Goal: Transaction & Acquisition: Book appointment/travel/reservation

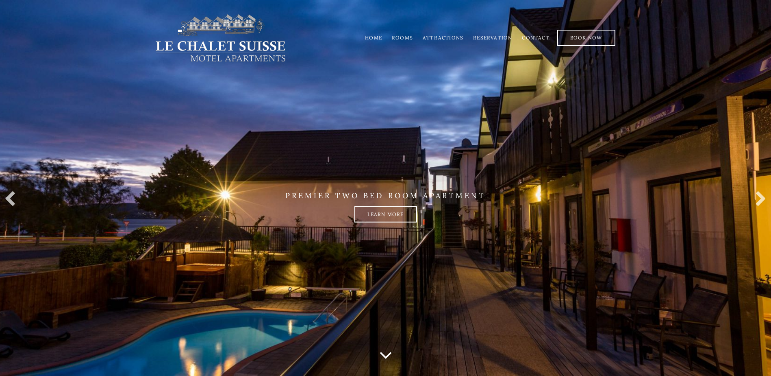
click at [456, 37] on link "Attractions" at bounding box center [443, 38] width 41 height 6
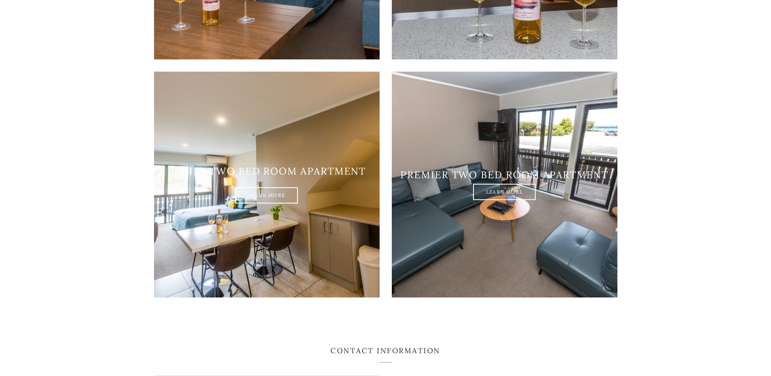
scroll to position [976, 0]
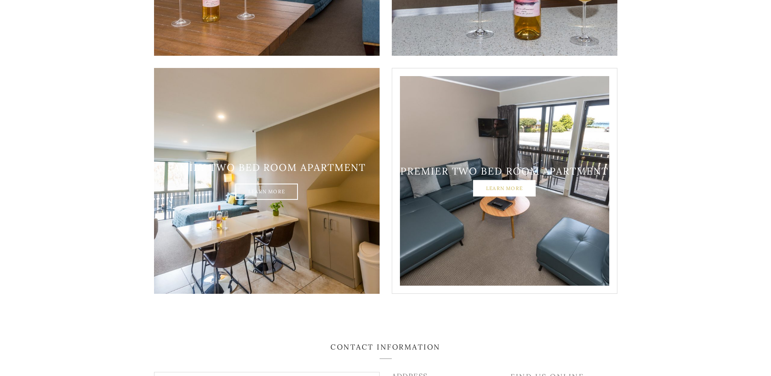
click at [503, 183] on link "Learn More" at bounding box center [504, 188] width 63 height 16
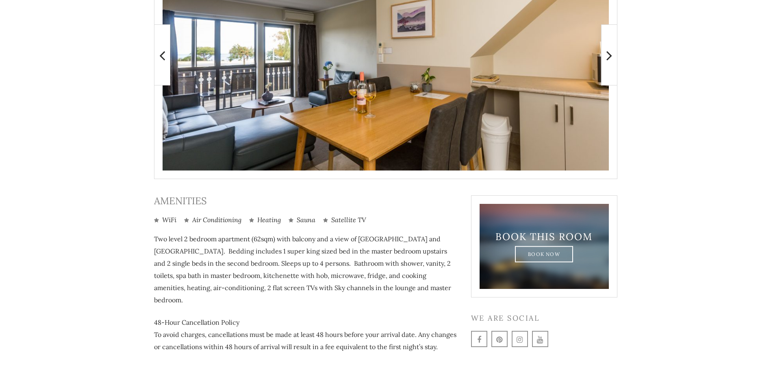
scroll to position [270, 0]
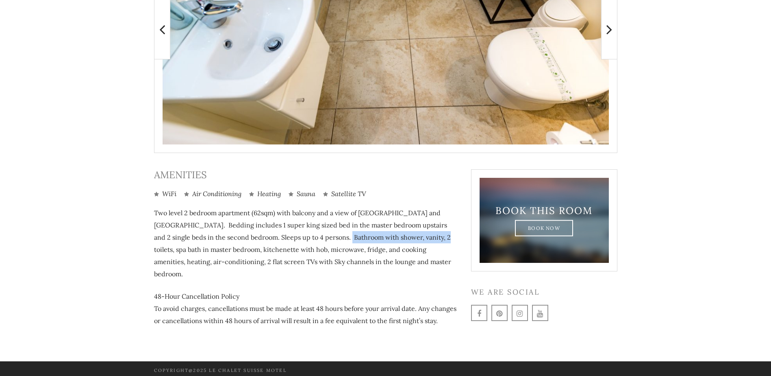
drag, startPoint x: 335, startPoint y: 234, endPoint x: 424, endPoint y: 241, distance: 89.8
click at [424, 241] on p "Two level 2 bedroom apartment (62sqm) with balcony and a view of Lake Taupo and…" at bounding box center [306, 242] width 305 height 73
drag, startPoint x: 424, startPoint y: 241, endPoint x: 398, endPoint y: 241, distance: 25.6
click at [398, 241] on p "Two level 2 bedroom apartment (62sqm) with balcony and a view of Lake Taupo and…" at bounding box center [306, 242] width 305 height 73
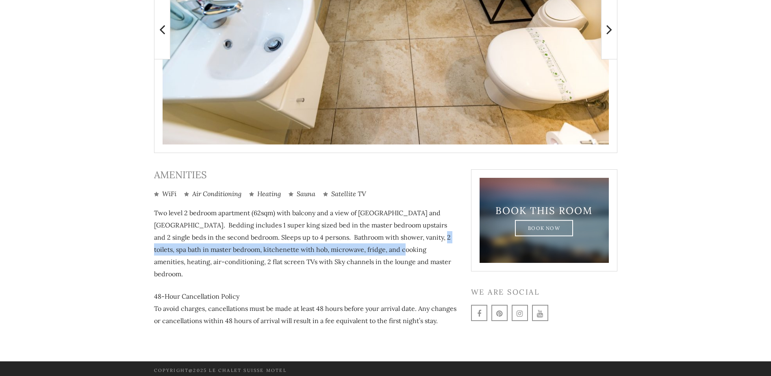
drag, startPoint x: 421, startPoint y: 238, endPoint x: 386, endPoint y: 253, distance: 37.9
click at [386, 253] on p "Two level 2 bedroom apartment (62sqm) with balcony and a view of Lake Taupo and…" at bounding box center [306, 242] width 305 height 73
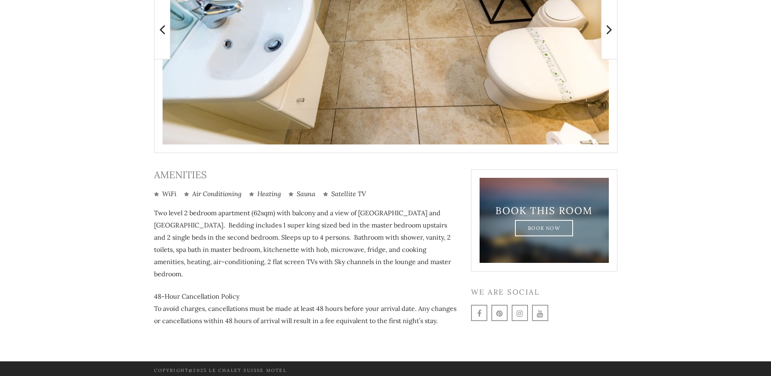
drag, startPoint x: 386, startPoint y: 253, endPoint x: 335, endPoint y: 259, distance: 51.2
click at [336, 260] on p "Two level 2 bedroom apartment (62sqm) with balcony and a view of Lake Taupo and…" at bounding box center [306, 242] width 305 height 73
drag, startPoint x: 256, startPoint y: 256, endPoint x: 317, endPoint y: 261, distance: 61.9
click at [317, 261] on p "Two level 2 bedroom apartment (62sqm) with balcony and a view of Lake Taupo and…" at bounding box center [306, 242] width 305 height 73
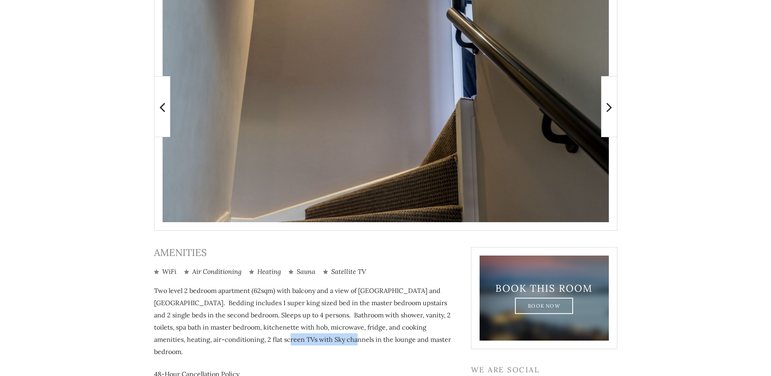
scroll to position [148, 0]
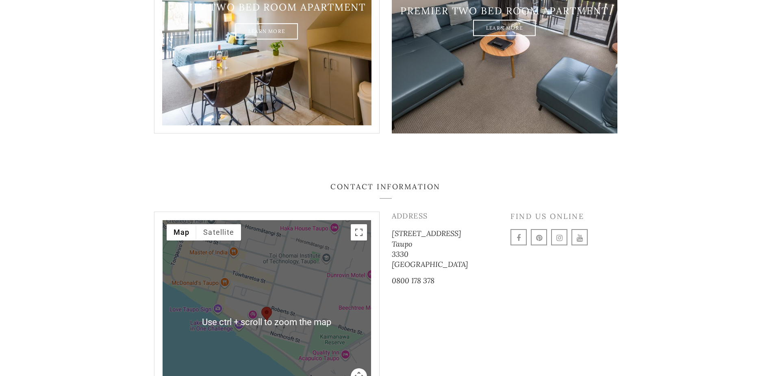
scroll to position [1043, 0]
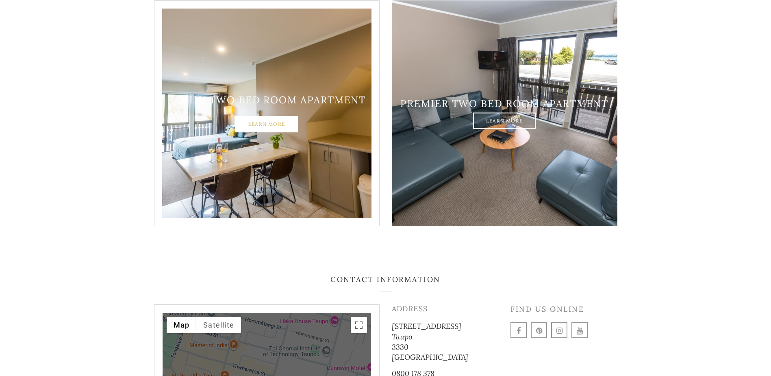
click at [259, 116] on link "Learn More" at bounding box center [266, 124] width 63 height 16
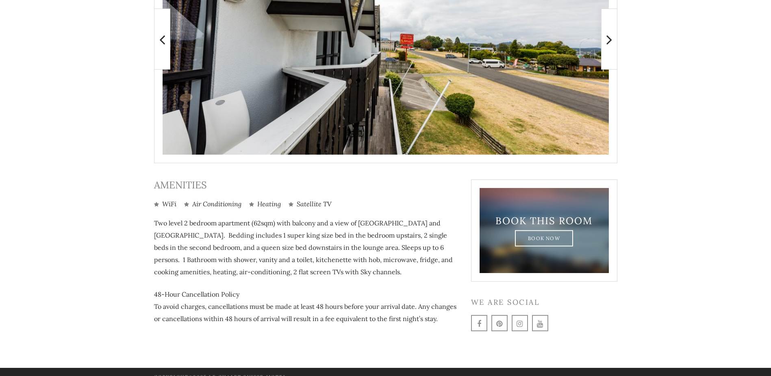
scroll to position [270, 0]
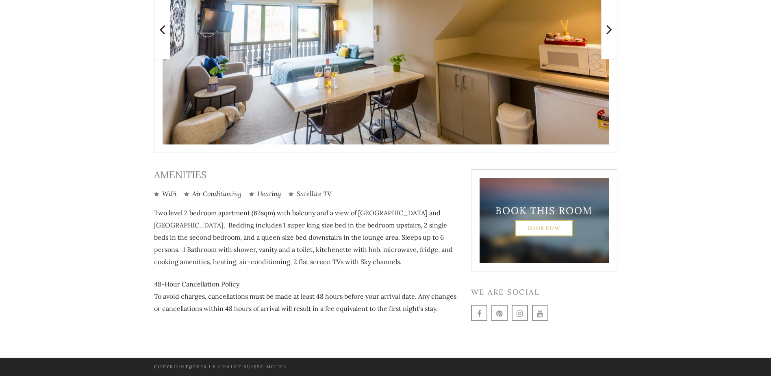
click at [545, 232] on link "Book Now" at bounding box center [544, 228] width 58 height 16
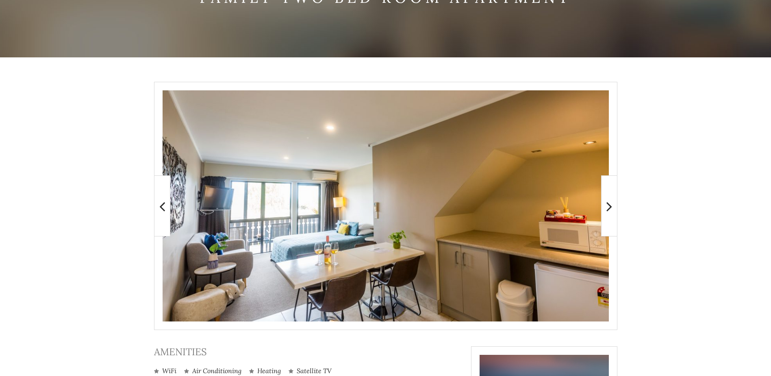
scroll to position [0, 0]
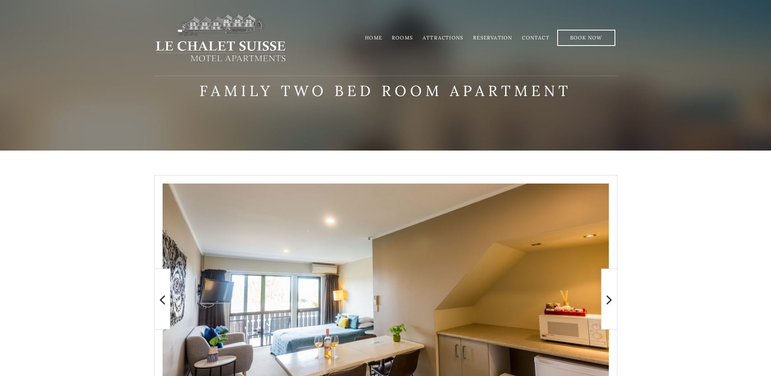
click at [412, 36] on link "Rooms" at bounding box center [402, 38] width 21 height 6
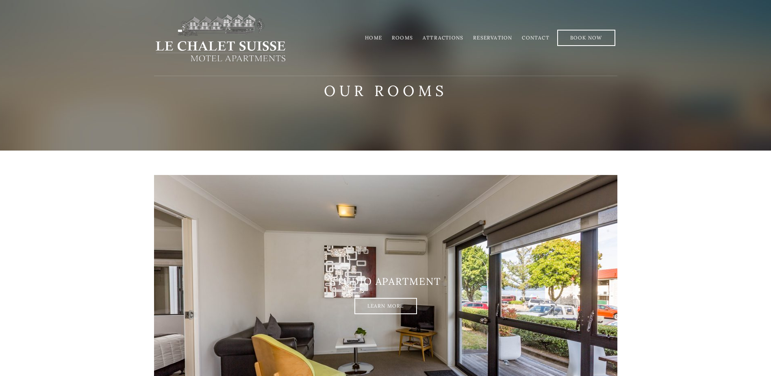
click at [441, 36] on link "Attractions" at bounding box center [443, 38] width 41 height 6
